Goal: Information Seeking & Learning: Check status

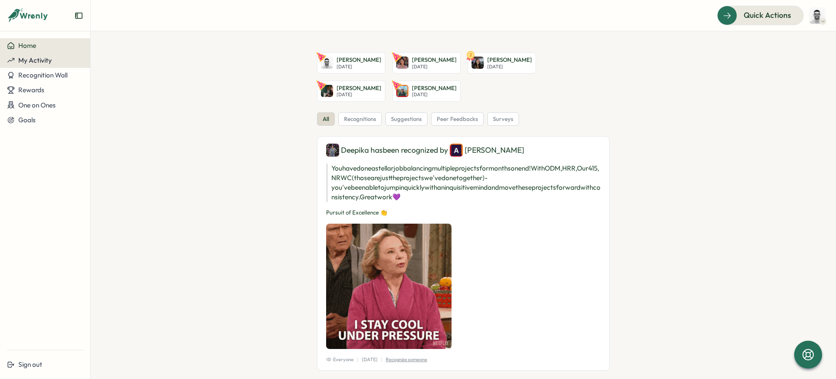
click at [52, 61] on div "My Activity" at bounding box center [45, 61] width 76 height 8
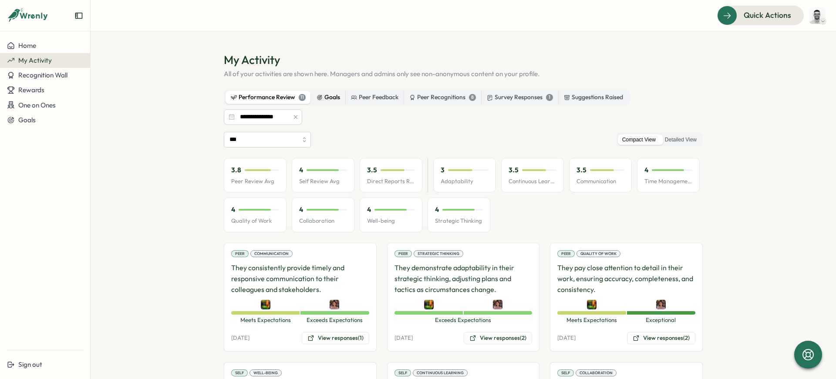
click at [332, 99] on div "Goals" at bounding box center [329, 98] width 24 height 10
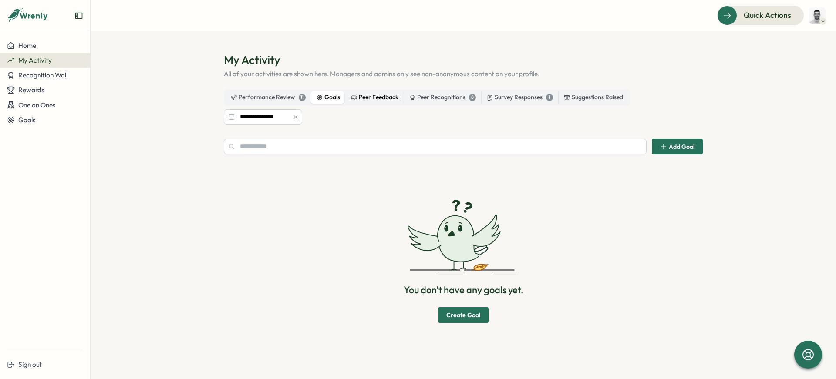
click at [368, 95] on div "Peer Feedback" at bounding box center [374, 98] width 47 height 10
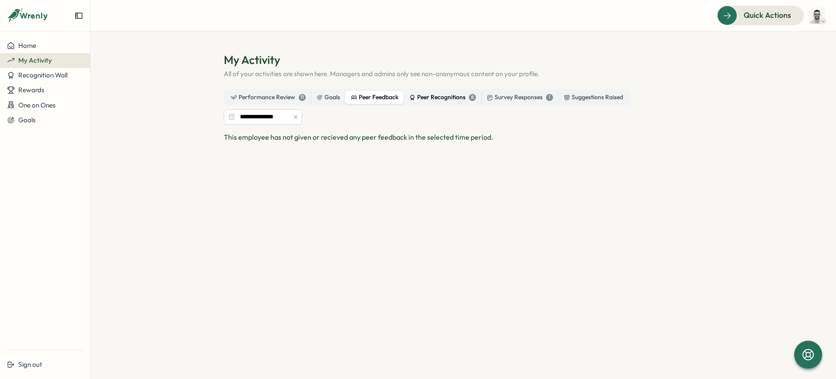
click at [429, 92] on label "Peer Recognitions 8" at bounding box center [442, 97] width 77 height 13
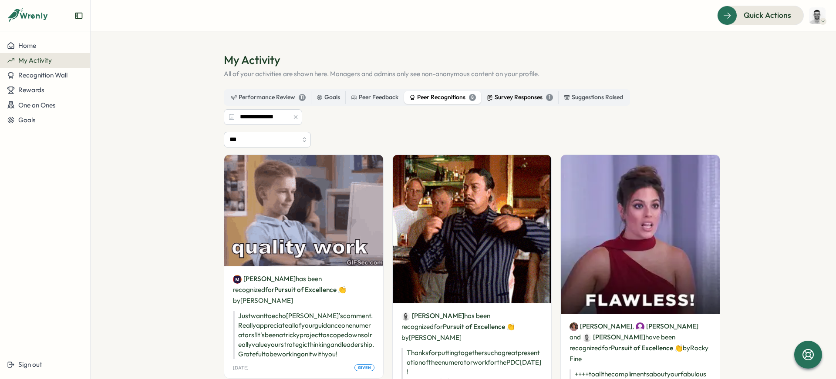
click at [507, 95] on div "Survey Responses 1" at bounding box center [520, 98] width 66 height 10
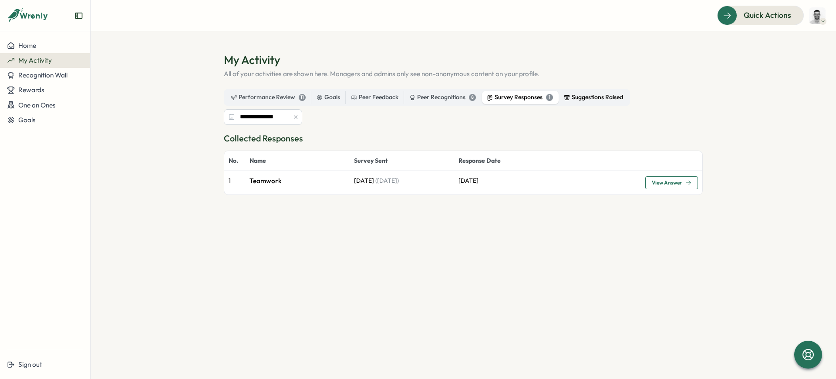
click at [576, 95] on div "Suggestions Raised" at bounding box center [593, 98] width 59 height 10
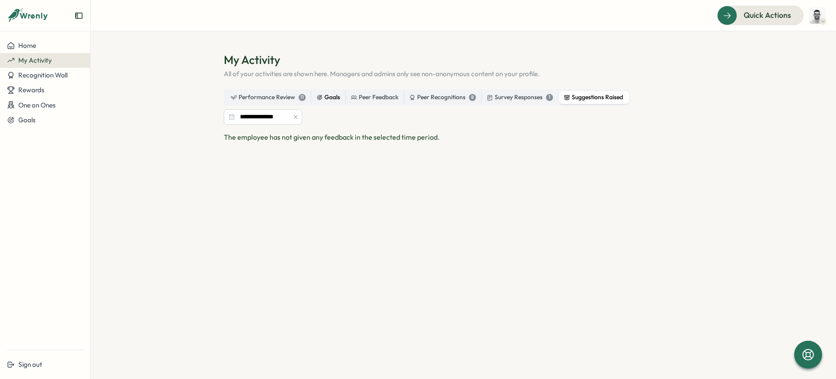
click at [325, 101] on div "Goals" at bounding box center [329, 98] width 24 height 10
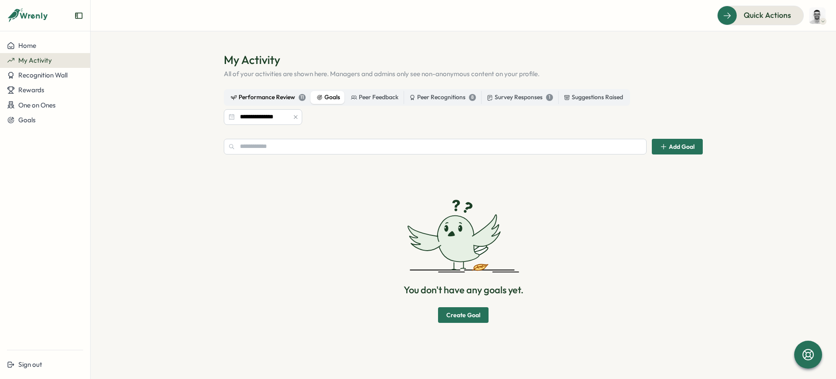
click at [286, 97] on div "Performance Review 11" at bounding box center [268, 98] width 75 height 10
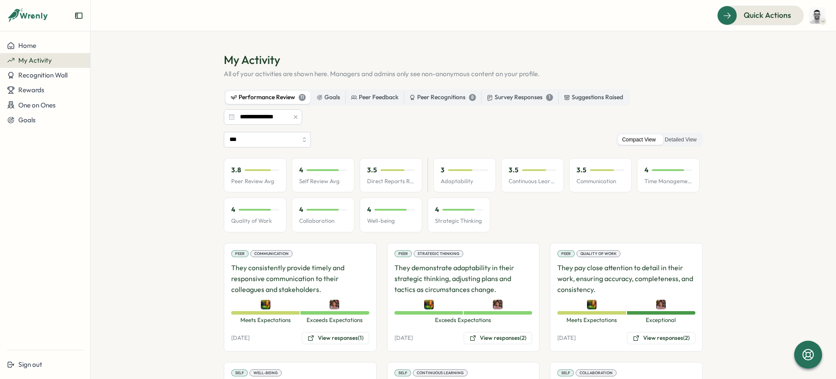
click at [291, 121] on button "button" at bounding box center [296, 117] width 10 height 10
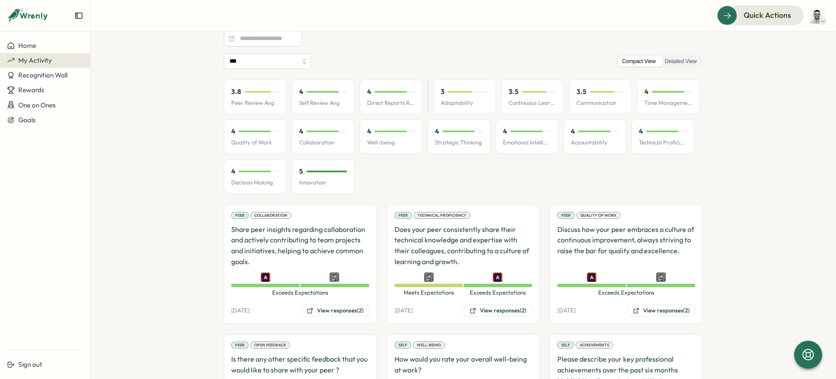
scroll to position [79, 0]
click at [352, 309] on button "View responses (2)" at bounding box center [335, 310] width 68 height 12
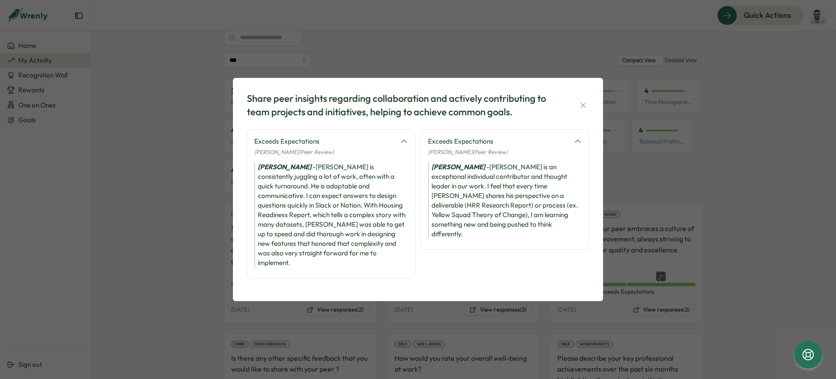
click at [193, 201] on div "Share peer insights regarding collaboration and actively contributing to team p…" at bounding box center [418, 189] width 836 height 379
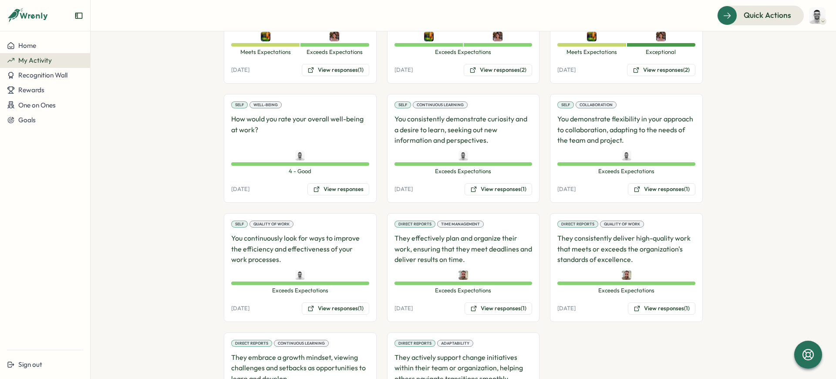
scroll to position [1161, 0]
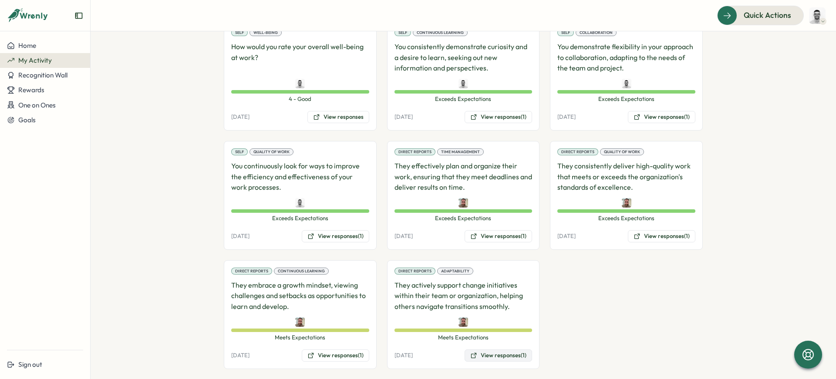
click at [493, 350] on button "View responses (1)" at bounding box center [499, 356] width 68 height 12
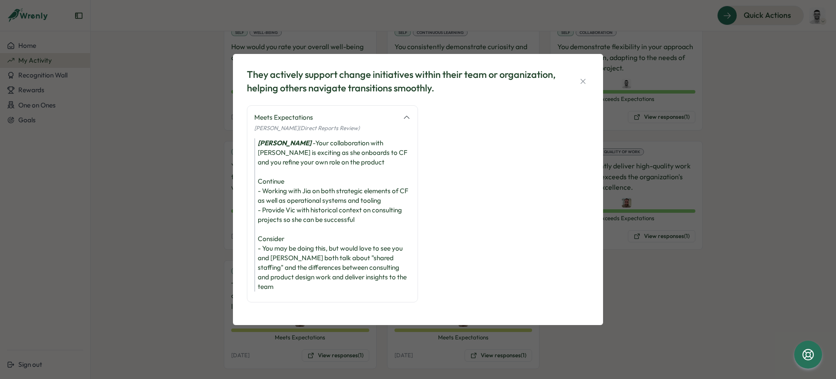
scroll to position [0, 0]
click at [586, 81] on icon "button" at bounding box center [583, 81] width 9 height 9
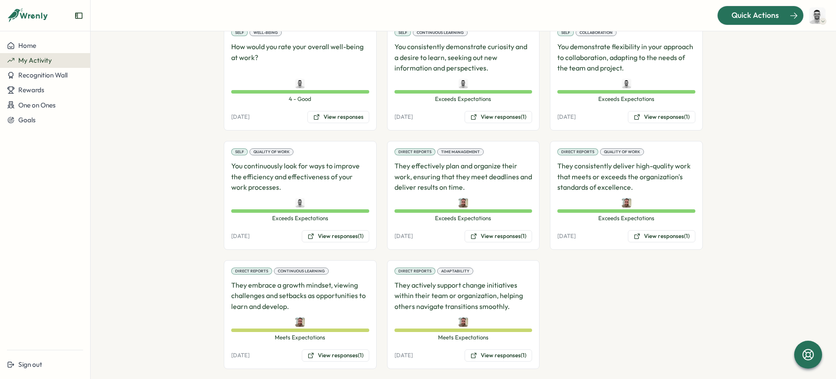
click at [757, 16] on span "Quick Actions" at bounding box center [755, 15] width 47 height 11
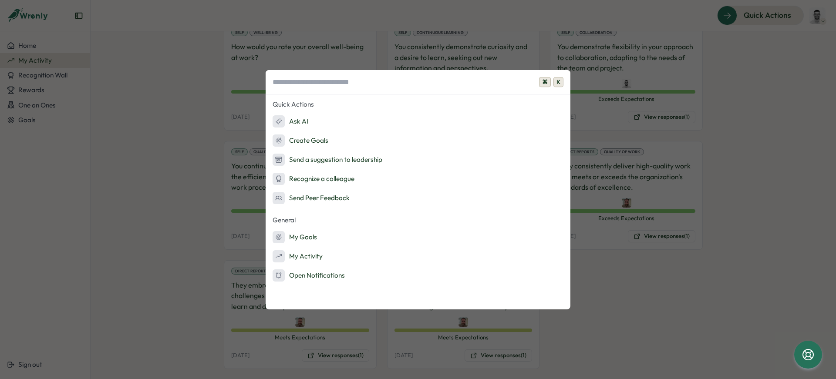
click at [638, 244] on div "⌘ K Quick Actions Ask AI Create Goals Send a suggestion to leadership Recognize…" at bounding box center [418, 189] width 836 height 379
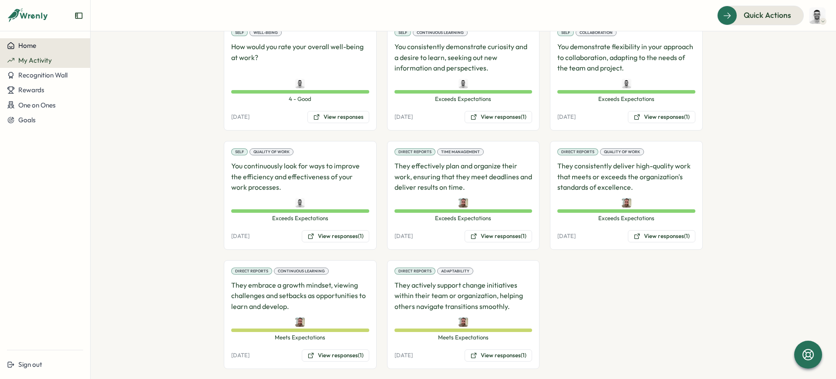
click at [33, 47] on span "Home" at bounding box center [27, 45] width 18 height 8
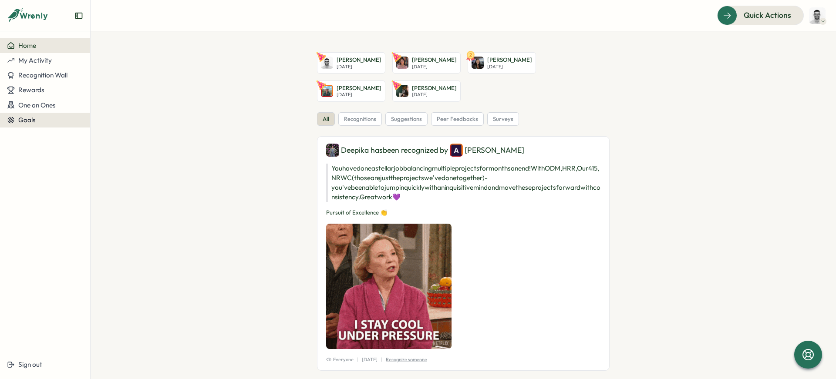
click at [35, 124] on button "Goals" at bounding box center [45, 120] width 90 height 15
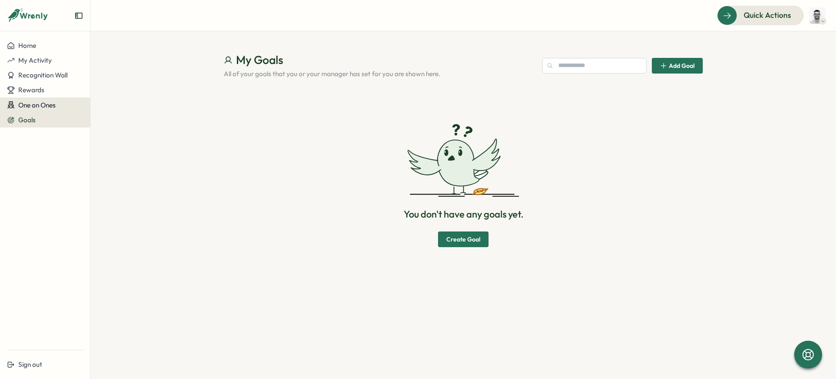
click at [51, 105] on span "One on Ones" at bounding box center [36, 105] width 37 height 8
click at [96, 106] on div "Meetings" at bounding box center [105, 106] width 27 height 10
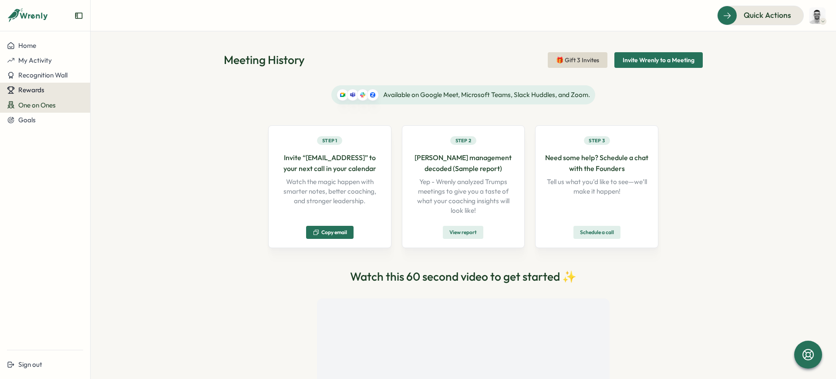
click at [49, 88] on div "Rewards" at bounding box center [45, 90] width 76 height 8
click at [118, 88] on div "Redeem Rewards" at bounding box center [118, 90] width 52 height 10
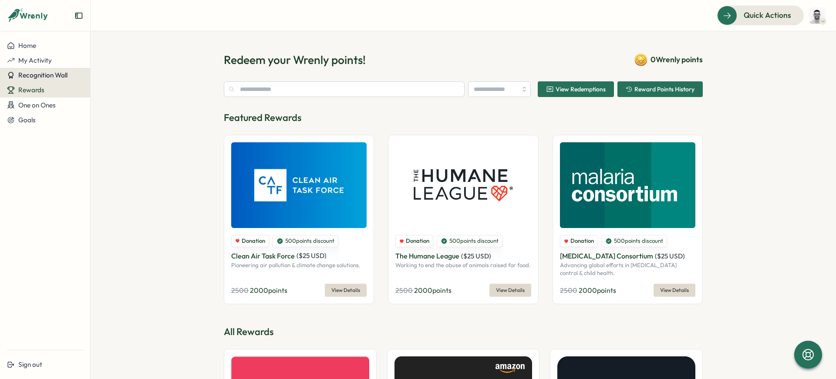
click at [42, 74] on span "Recognition Wall" at bounding box center [42, 75] width 49 height 8
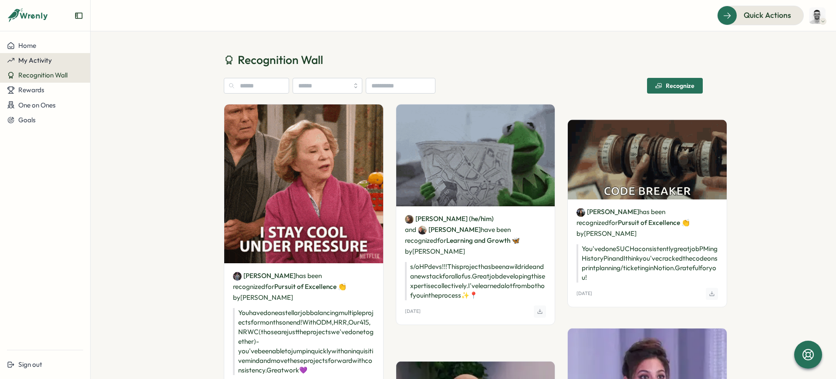
click at [51, 57] on div "My Activity" at bounding box center [45, 61] width 76 height 8
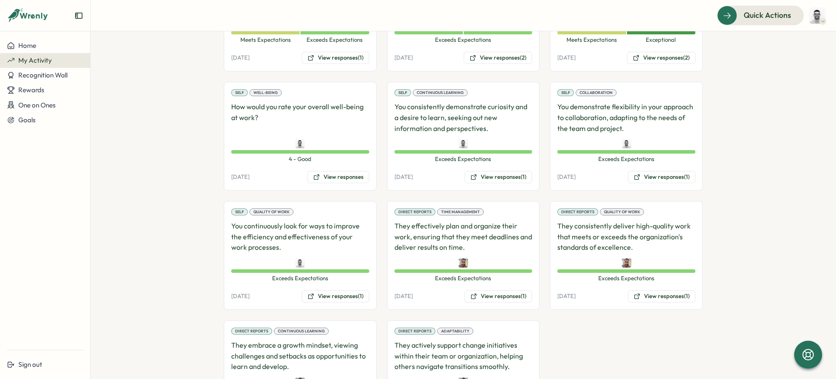
scroll to position [352, 0]
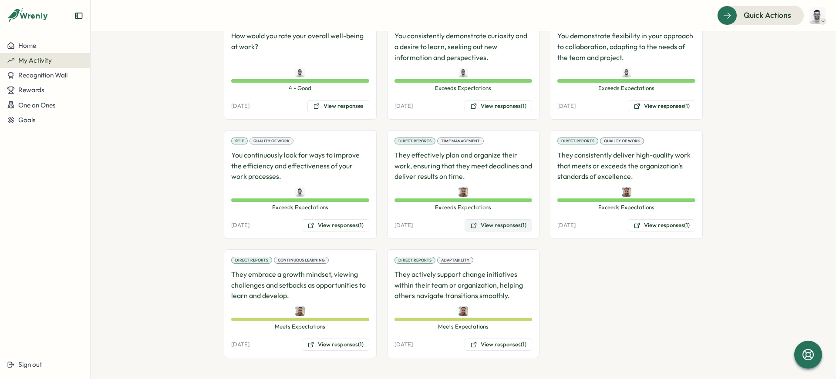
click at [489, 224] on button "View responses (1)" at bounding box center [499, 226] width 68 height 12
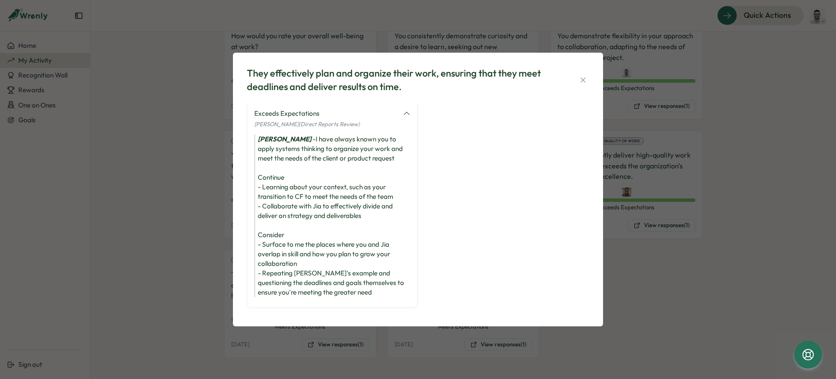
scroll to position [0, 0]
click at [639, 303] on div "They effectively plan and organize their work, ensuring that they meet deadline…" at bounding box center [418, 189] width 836 height 379
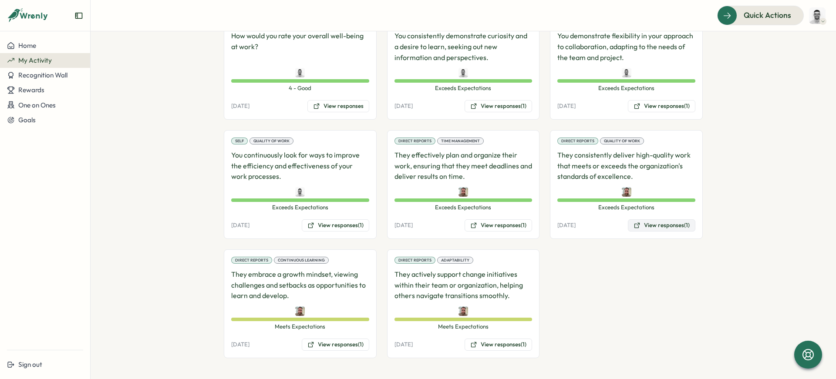
click at [640, 221] on button "View responses (1)" at bounding box center [662, 226] width 68 height 12
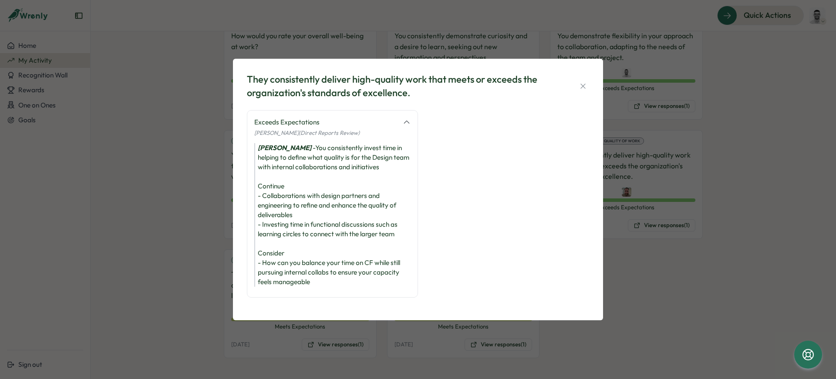
click at [635, 306] on div "They consistently deliver high-quality work that meets or exceeds the organizat…" at bounding box center [418, 189] width 836 height 379
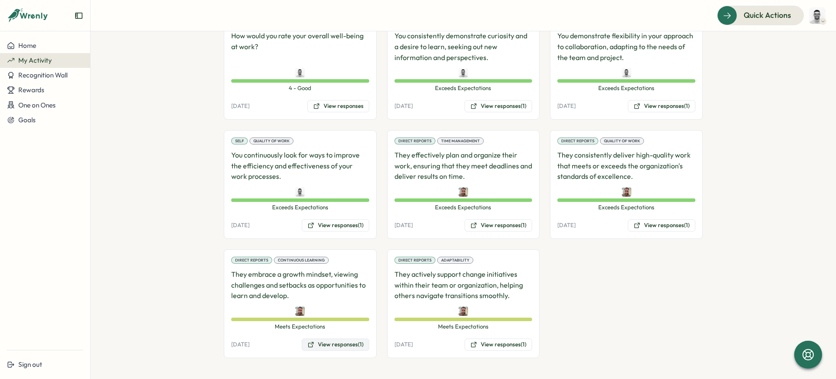
click at [325, 341] on button "View responses (1)" at bounding box center [336, 345] width 68 height 12
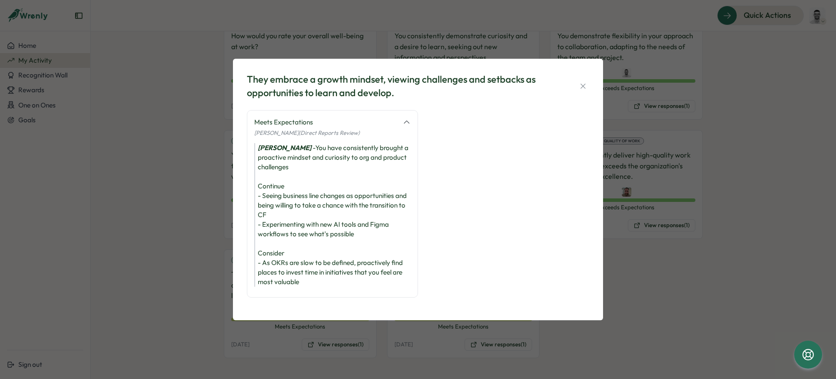
click at [655, 313] on div "They embrace a growth mindset, viewing challenges and setbacks as opportunities…" at bounding box center [418, 189] width 836 height 379
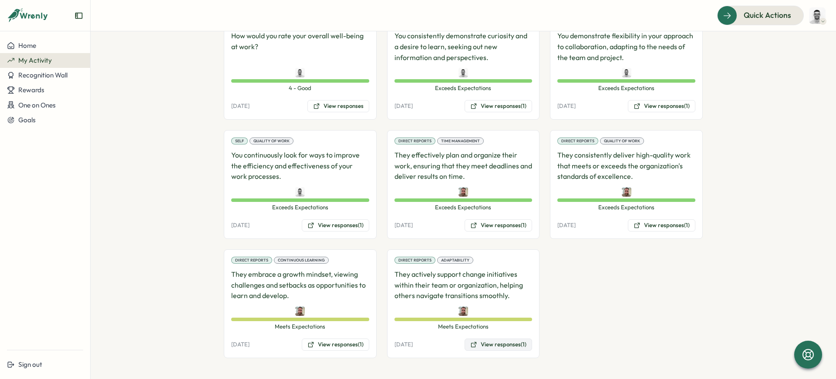
click at [506, 347] on button "View responses (1)" at bounding box center [499, 345] width 68 height 12
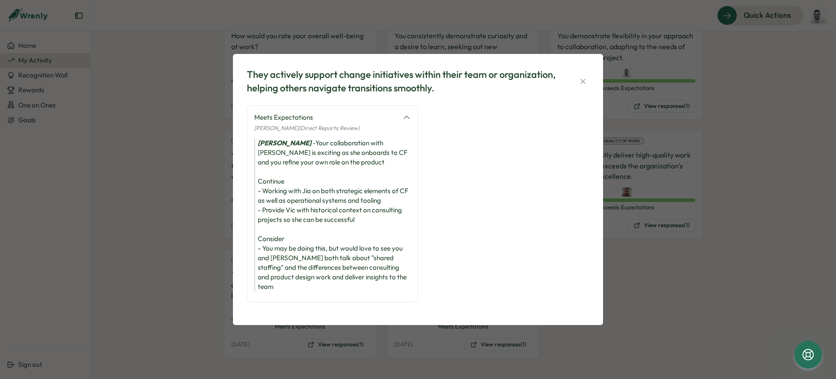
click at [640, 307] on div "They actively support change initiatives within their team or organization, hel…" at bounding box center [418, 189] width 836 height 379
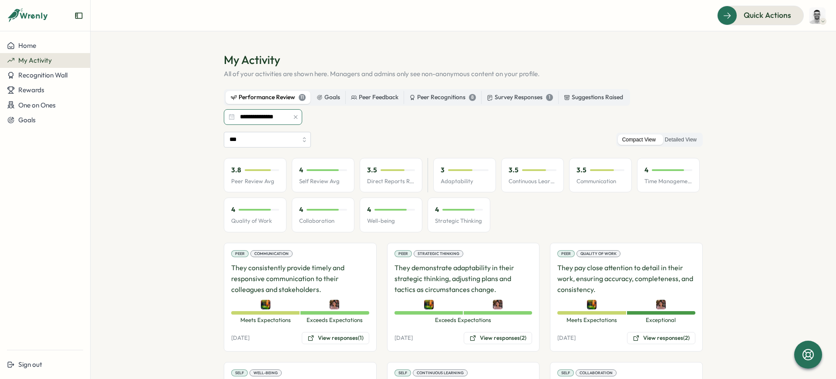
click at [247, 118] on input "**********" at bounding box center [263, 117] width 78 height 16
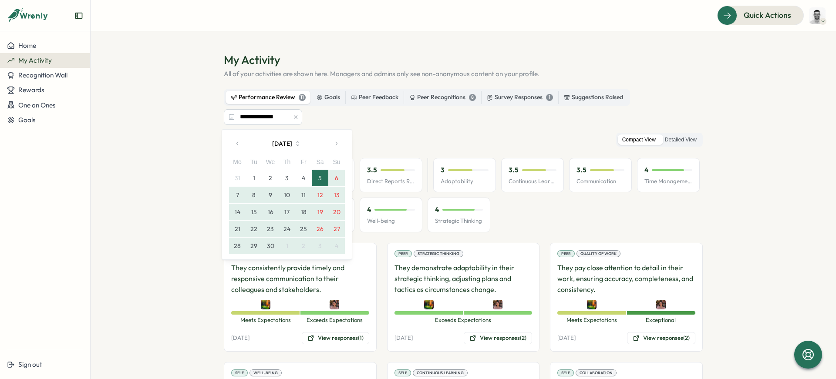
click at [240, 145] on icon "button" at bounding box center [238, 144] width 6 height 6
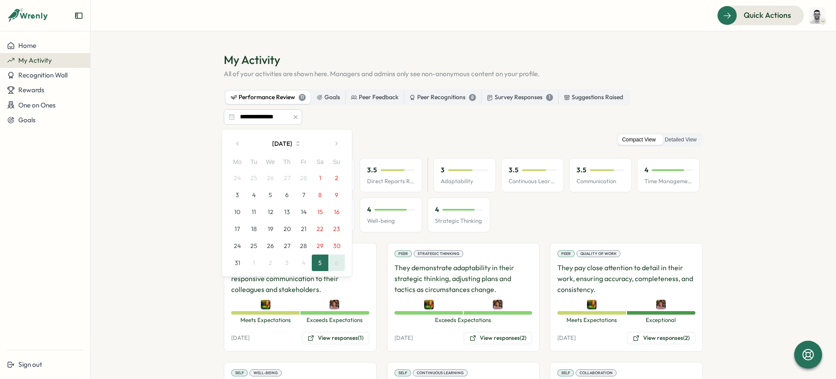
click at [240, 145] on icon "button" at bounding box center [238, 144] width 6 height 6
click at [270, 176] on button "1" at bounding box center [270, 178] width 17 height 17
click at [271, 179] on button "1" at bounding box center [270, 178] width 17 height 17
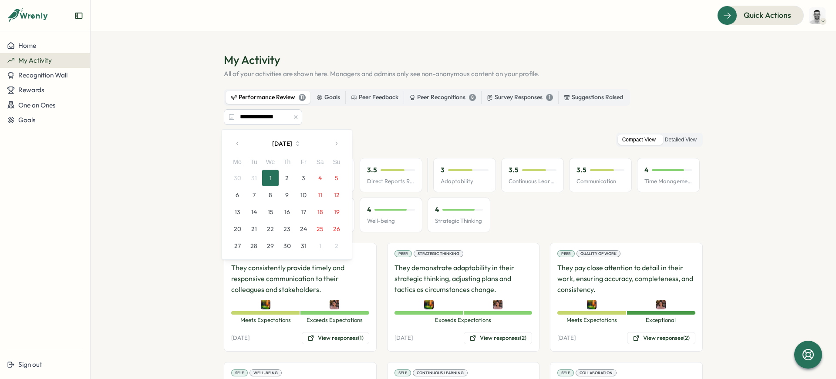
click at [335, 144] on icon "button" at bounding box center [336, 144] width 6 height 6
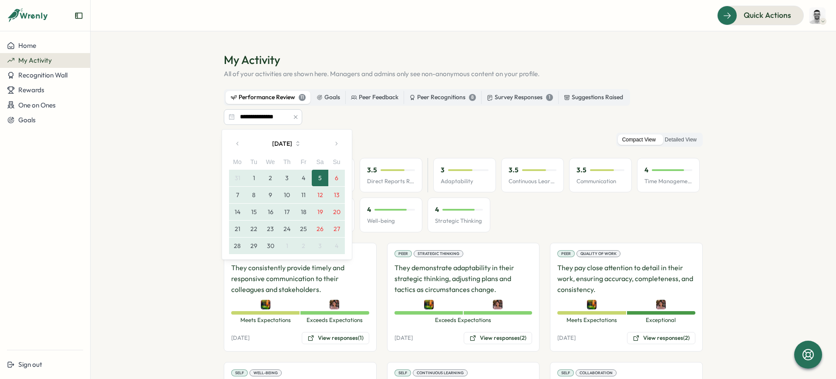
click at [300, 177] on button "4" at bounding box center [303, 178] width 17 height 17
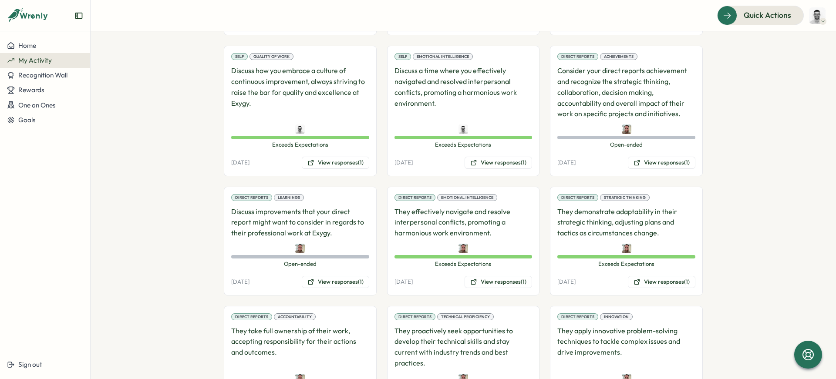
scroll to position [586, 0]
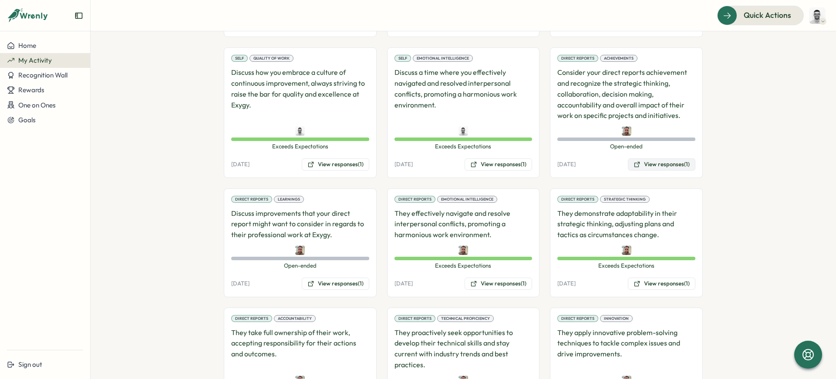
click at [653, 165] on button "View responses (1)" at bounding box center [662, 165] width 68 height 12
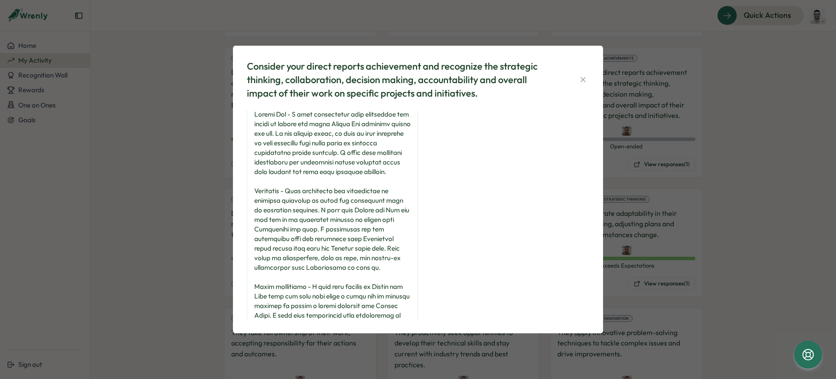
scroll to position [9, 0]
click at [159, 221] on div "Consider your direct reports achievement and recognize the strategic thinking, …" at bounding box center [418, 189] width 836 height 379
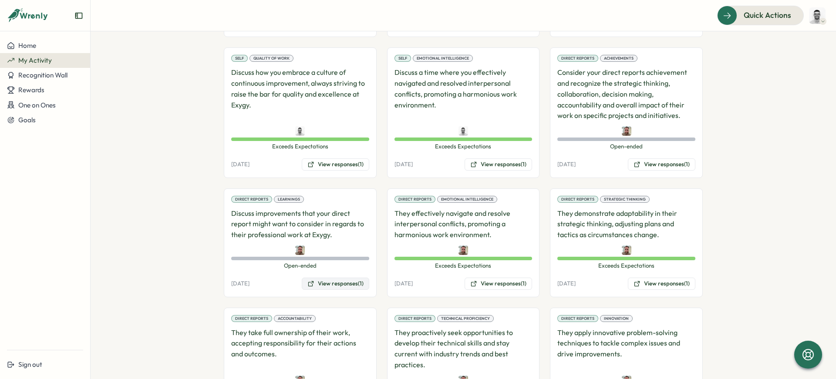
click at [345, 281] on button "View responses (1)" at bounding box center [336, 284] width 68 height 12
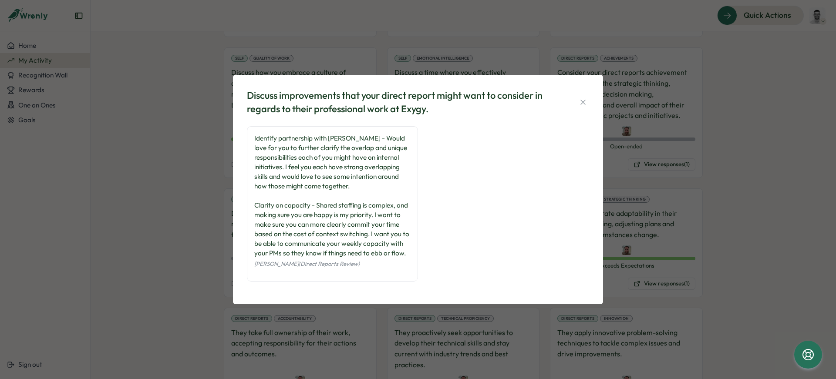
click at [177, 236] on div "Discuss improvements that your direct report might want to consider in regards …" at bounding box center [418, 189] width 836 height 379
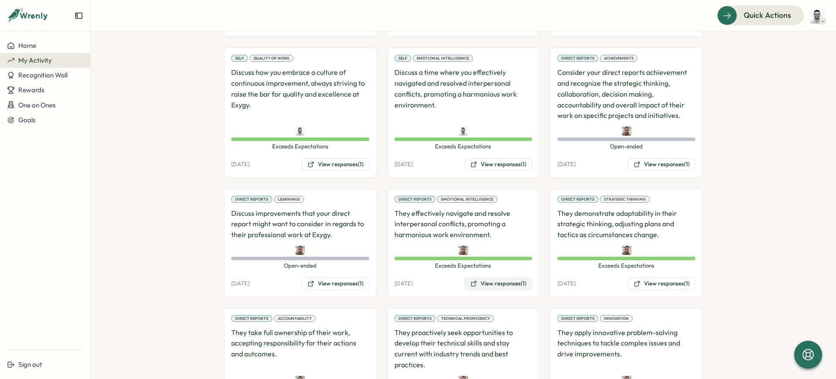
click at [490, 284] on button "View responses (1)" at bounding box center [499, 284] width 68 height 12
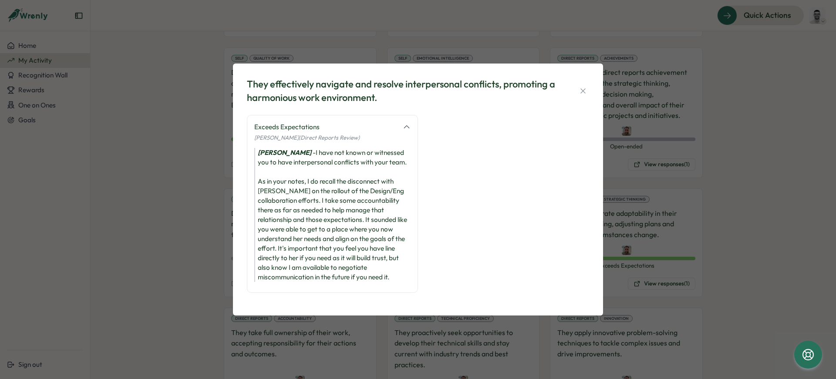
click at [180, 277] on div "They effectively navigate and resolve interpersonal conflicts, promoting a harm…" at bounding box center [418, 189] width 836 height 379
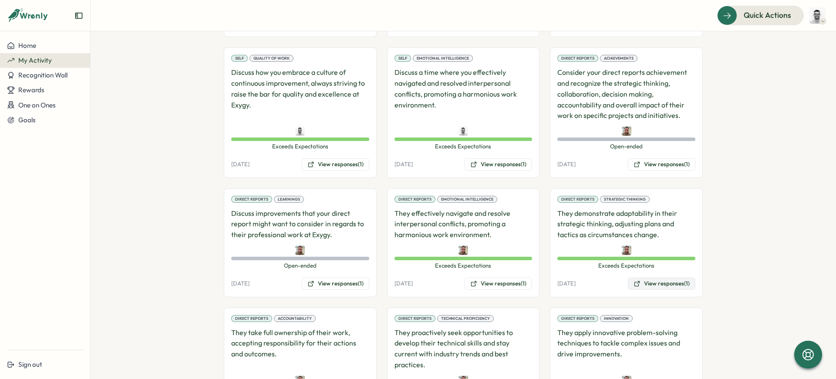
click at [635, 287] on button "View responses (1)" at bounding box center [662, 284] width 68 height 12
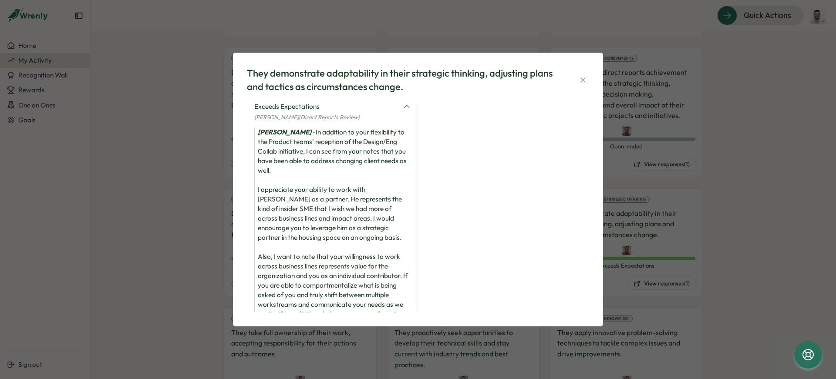
click at [165, 223] on div "They demonstrate adaptability in their strategic thinking, adjusting plans and …" at bounding box center [418, 189] width 836 height 379
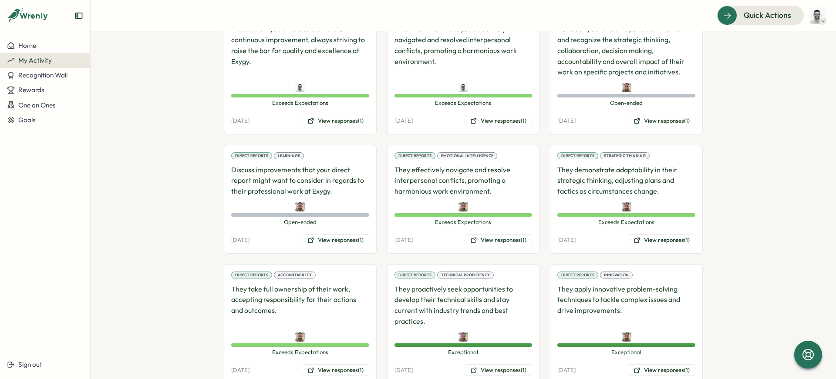
scroll to position [632, 0]
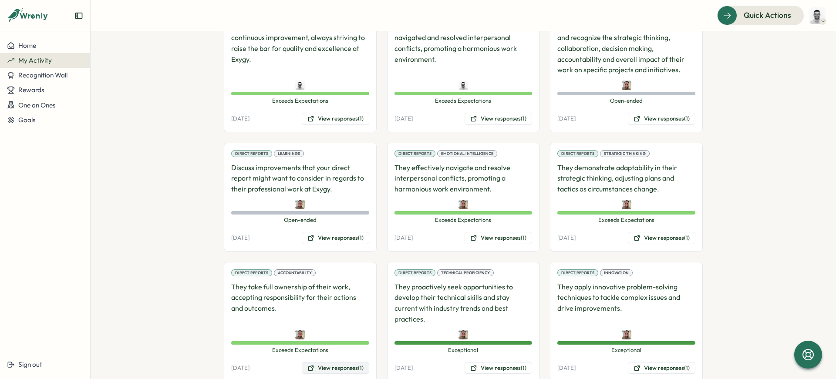
click at [354, 362] on button "View responses (1)" at bounding box center [336, 368] width 68 height 12
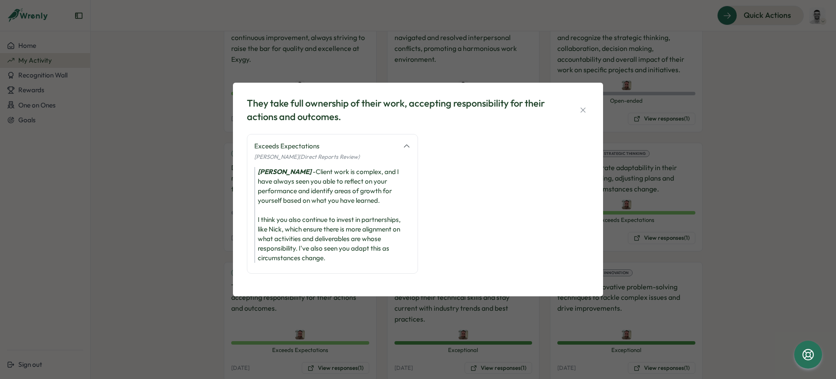
click at [203, 287] on div "They take full ownership of their work, accepting responsibility for their acti…" at bounding box center [418, 189] width 836 height 379
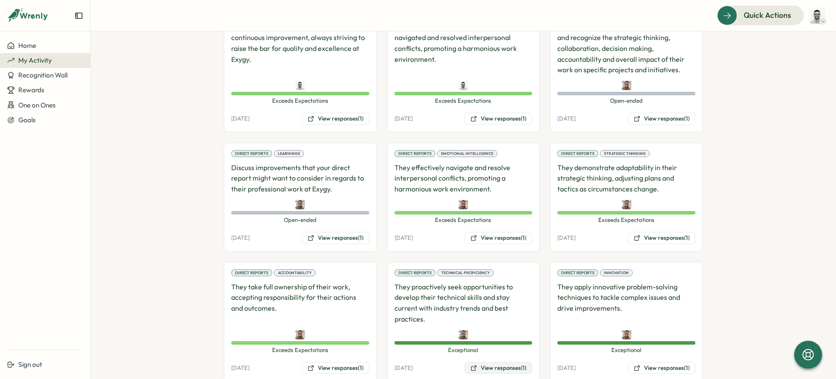
click at [483, 362] on button "View responses (1)" at bounding box center [499, 368] width 68 height 12
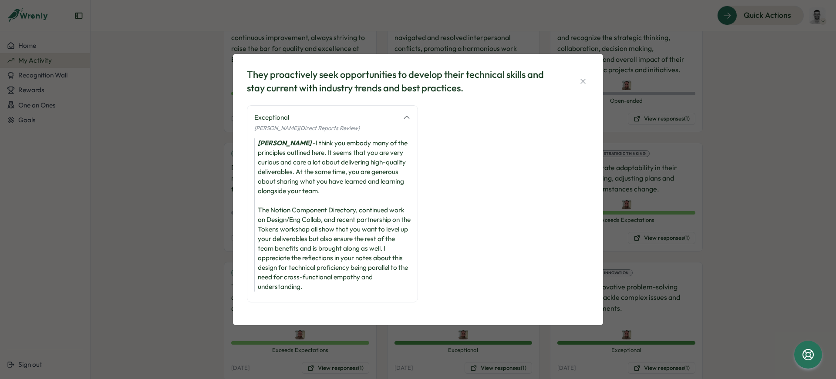
click at [725, 279] on div "They proactively seek opportunities to develop their technical skills and stay …" at bounding box center [418, 189] width 836 height 379
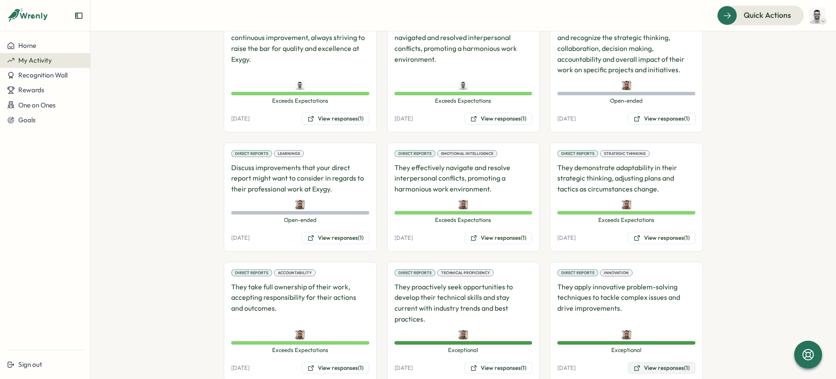
click at [661, 362] on button "View responses (1)" at bounding box center [662, 368] width 68 height 12
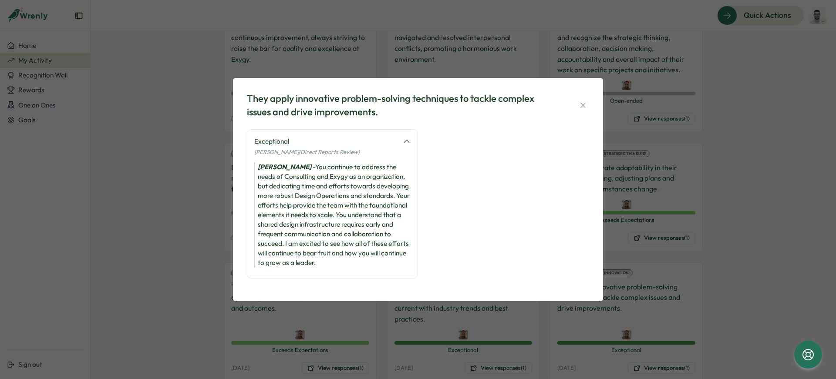
click at [160, 134] on div "They apply innovative problem-solving techniques to tackle complex issues and d…" at bounding box center [418, 189] width 836 height 379
